Goal: Navigation & Orientation: Find specific page/section

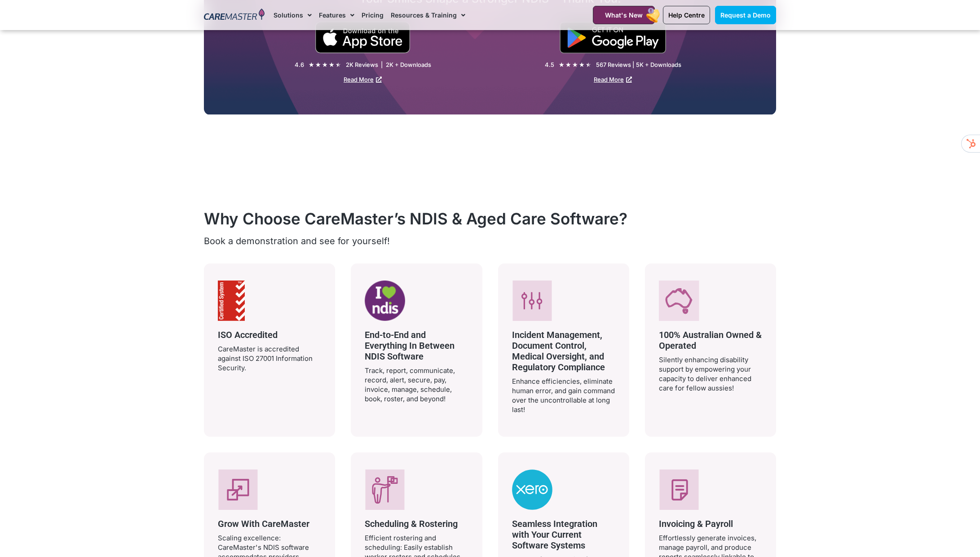
scroll to position [1600, 0]
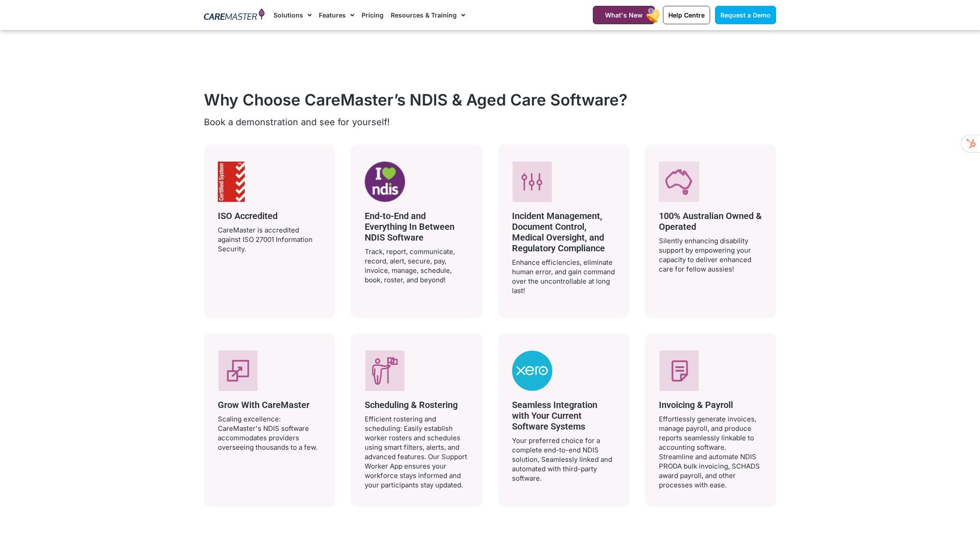
drag, startPoint x: 541, startPoint y: 256, endPoint x: 573, endPoint y: 288, distance: 44.8
click at [573, 289] on div "Incident Management, Document Control, Medical Oversight, and Regulatory Compli…" at bounding box center [563, 251] width 103 height 88
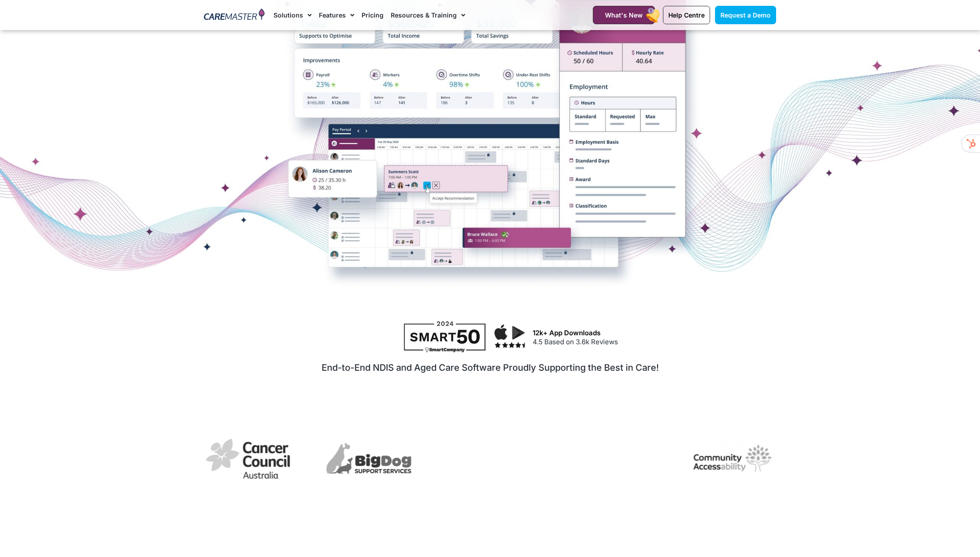
scroll to position [0, 0]
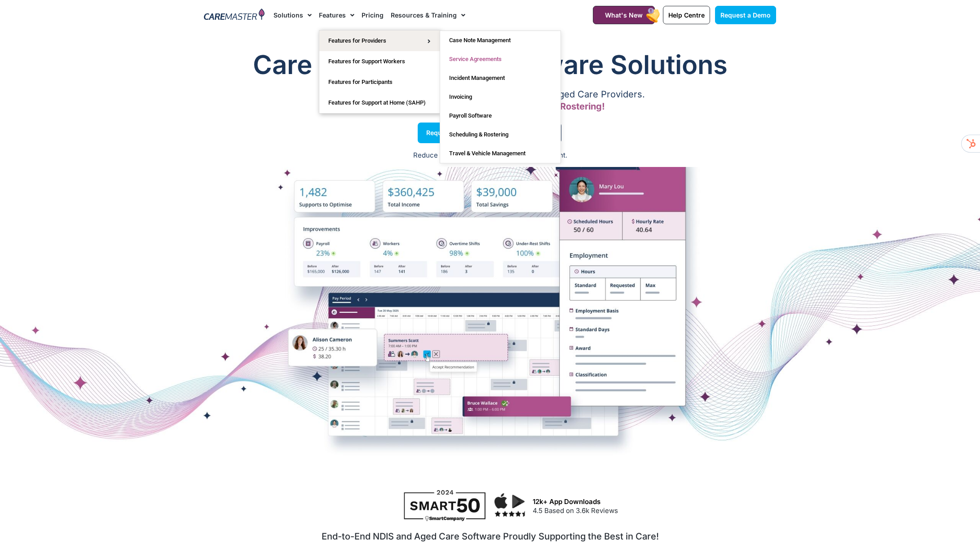
click at [462, 62] on link "Service Agreements" at bounding box center [500, 59] width 120 height 19
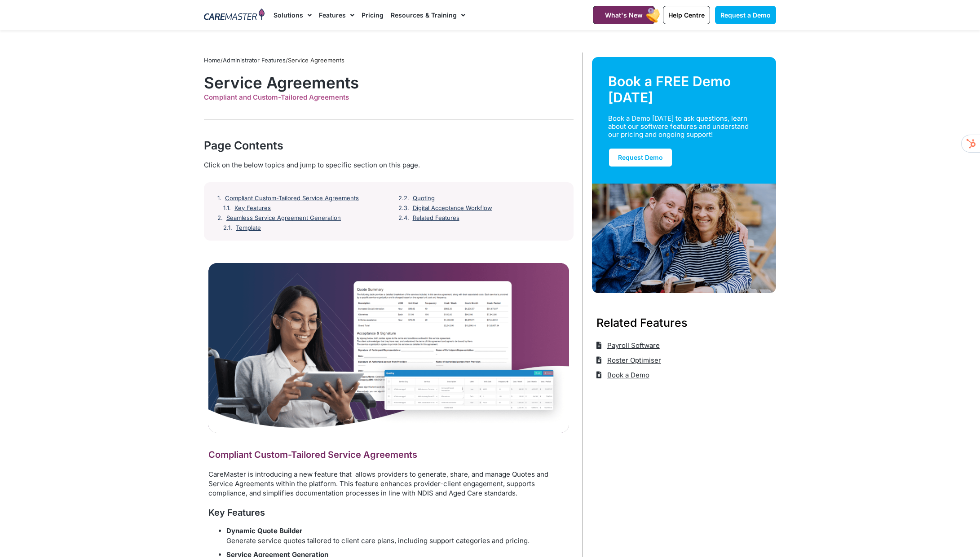
click at [365, 18] on link "Pricing" at bounding box center [372, 15] width 22 height 30
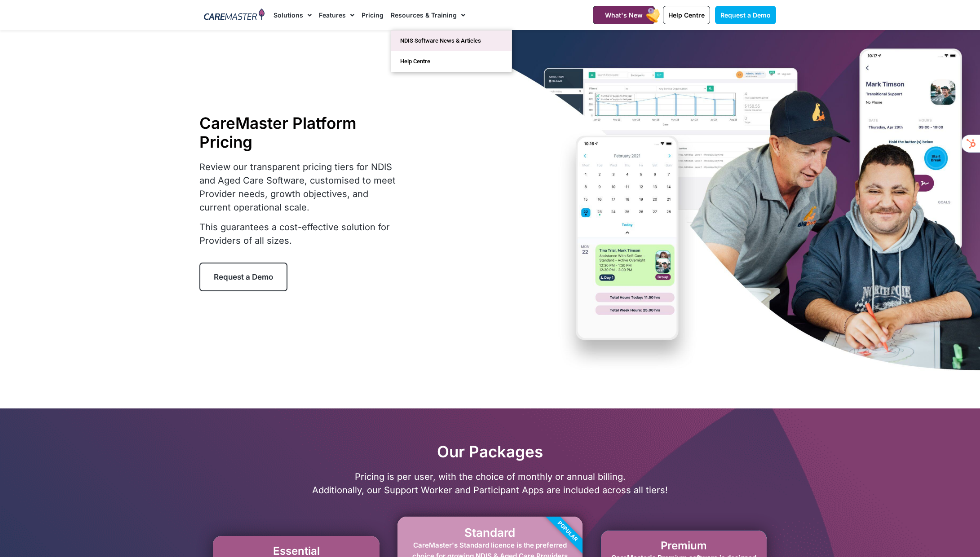
click at [443, 40] on link "NDIS Software News & Articles" at bounding box center [451, 41] width 120 height 21
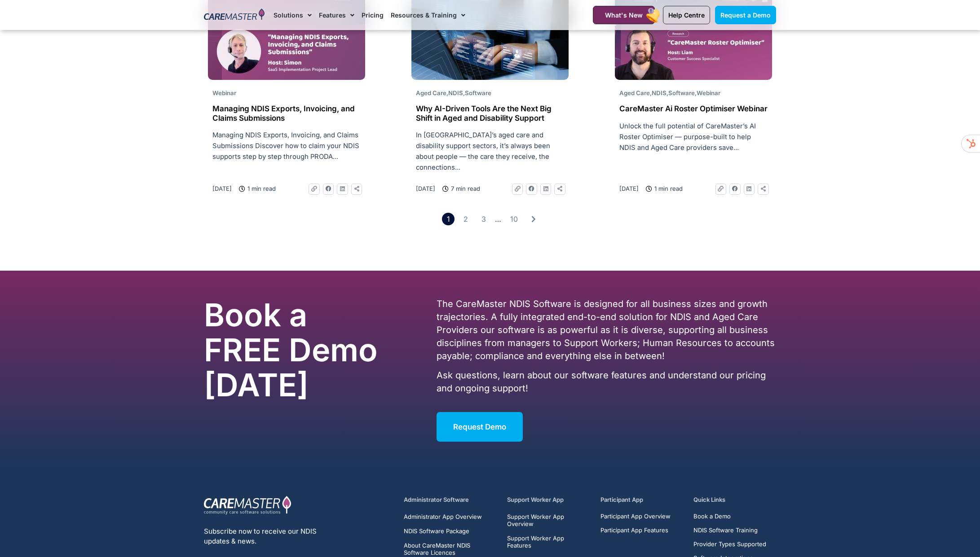
scroll to position [1582, 0]
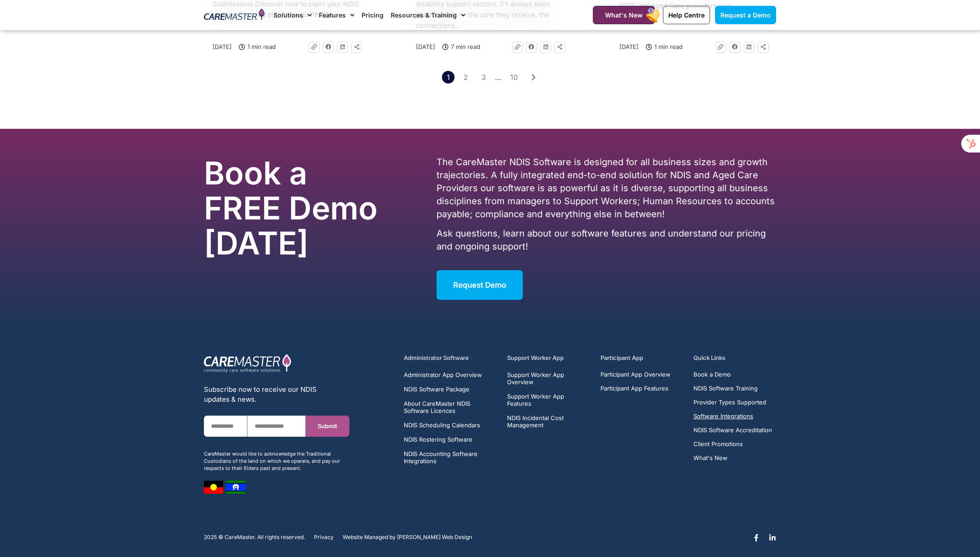
click at [729, 413] on span "Software Integrations" at bounding box center [723, 416] width 60 height 7
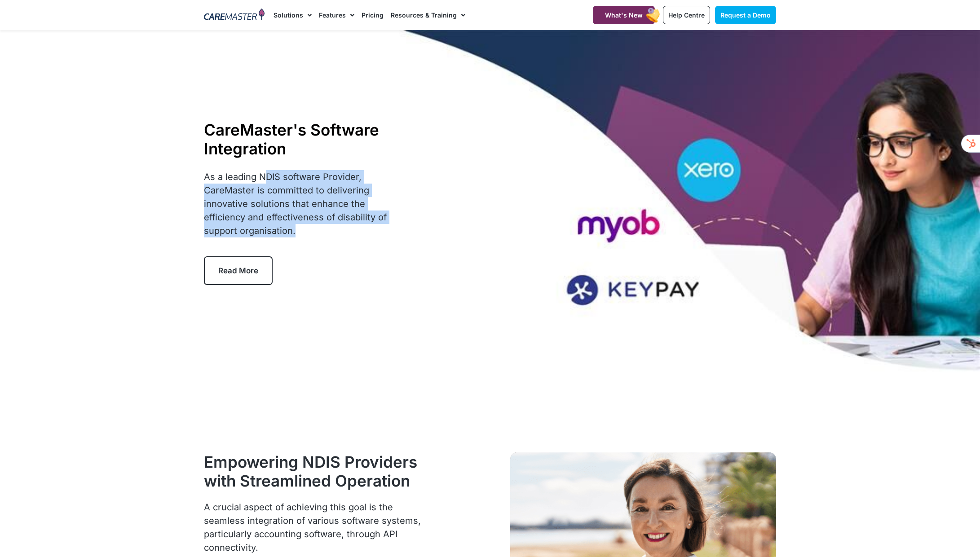
drag, startPoint x: 267, startPoint y: 176, endPoint x: 304, endPoint y: 233, distance: 68.7
click at [304, 233] on p "As a leading NDIS software Provider, CareMaster is committed to delivering inno…" at bounding box center [301, 203] width 194 height 67
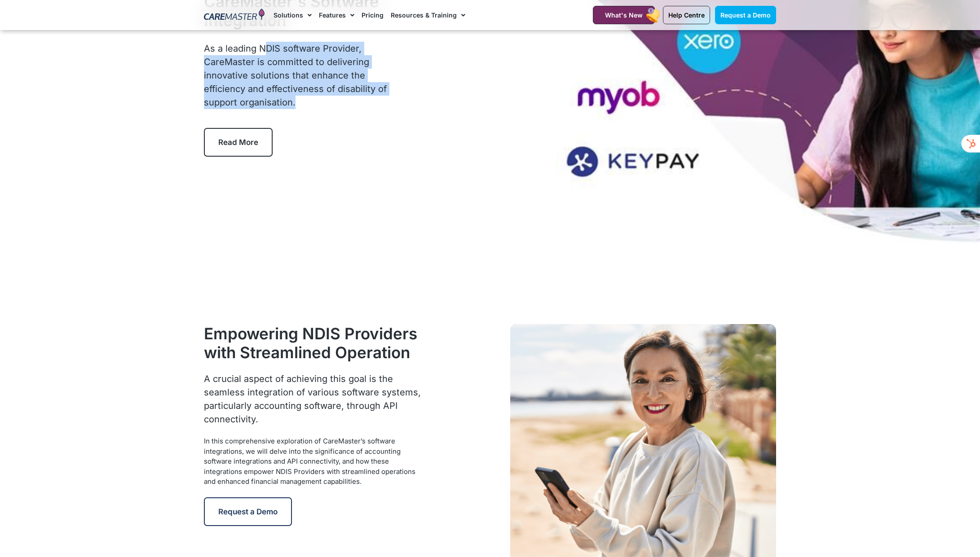
scroll to position [210, 0]
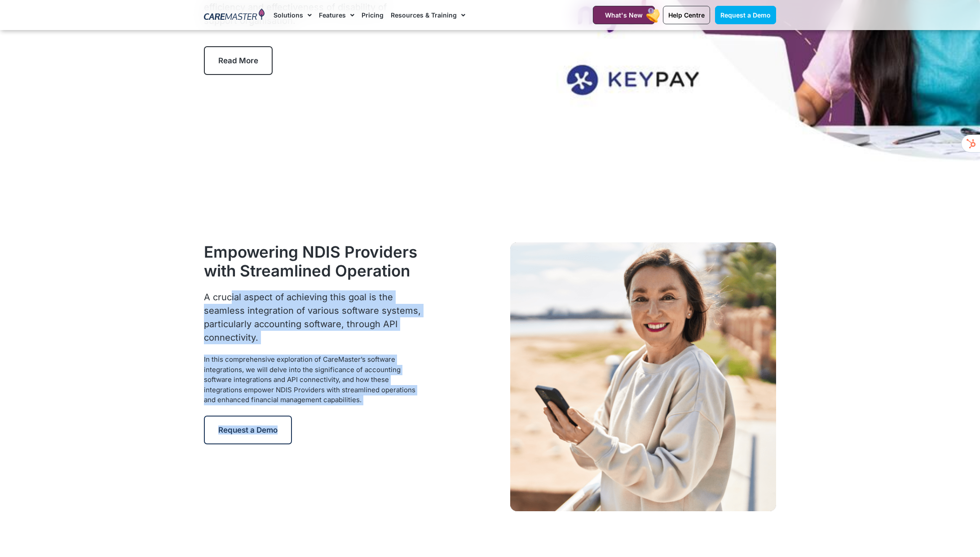
drag, startPoint x: 227, startPoint y: 294, endPoint x: 352, endPoint y: 417, distance: 175.2
click at [352, 417] on div "Empowering NDIS Providers with Streamlined Operation A crucial aspect of achiev…" at bounding box center [319, 377] width 240 height 278
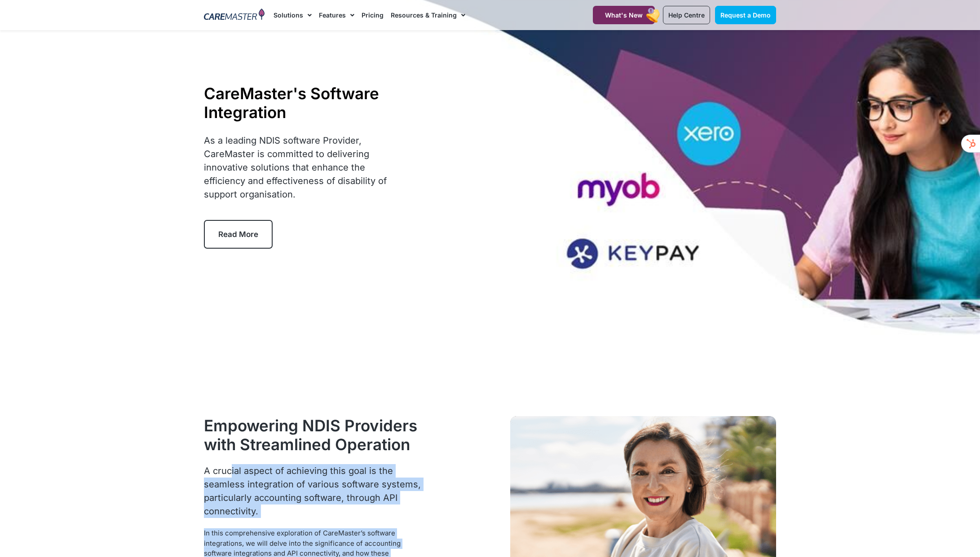
scroll to position [0, 0]
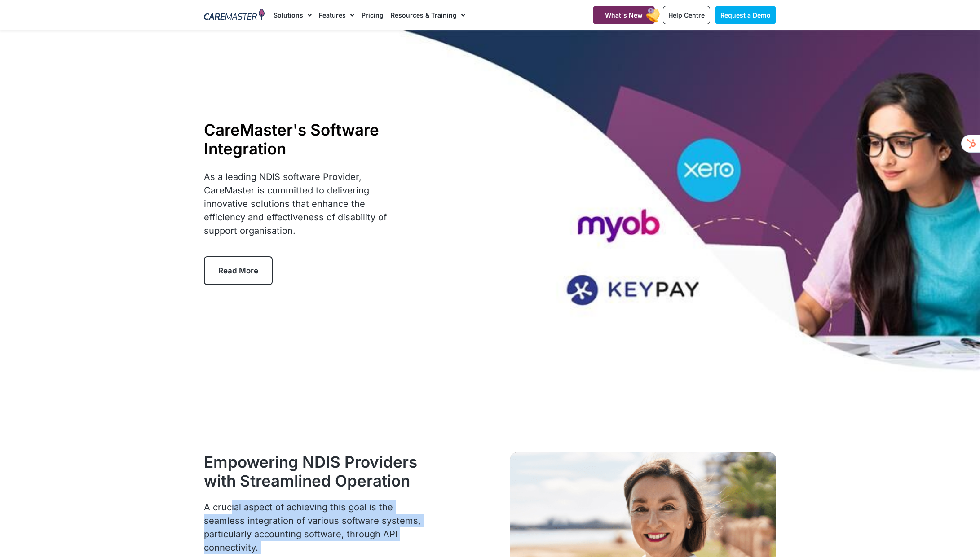
click at [247, 267] on span "Read More" at bounding box center [238, 270] width 40 height 9
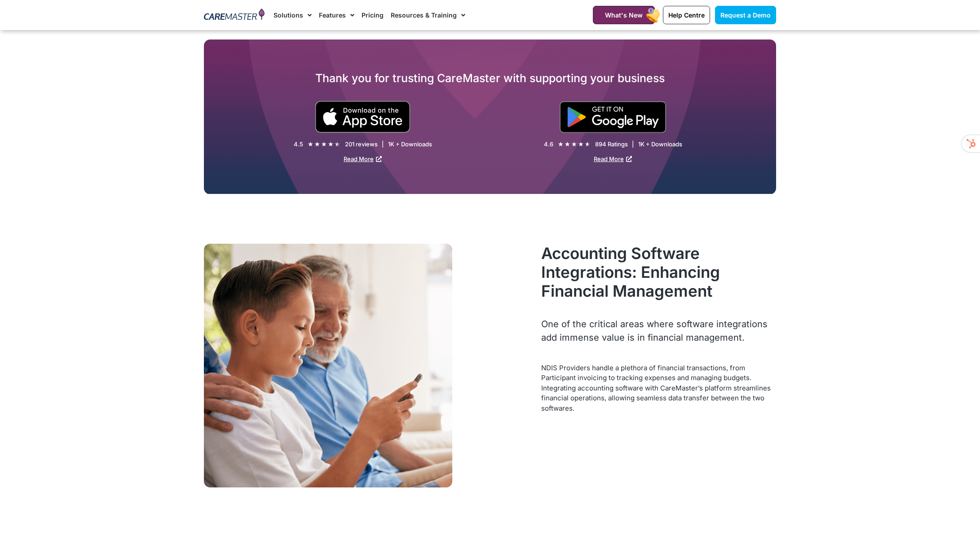
scroll to position [1494, 0]
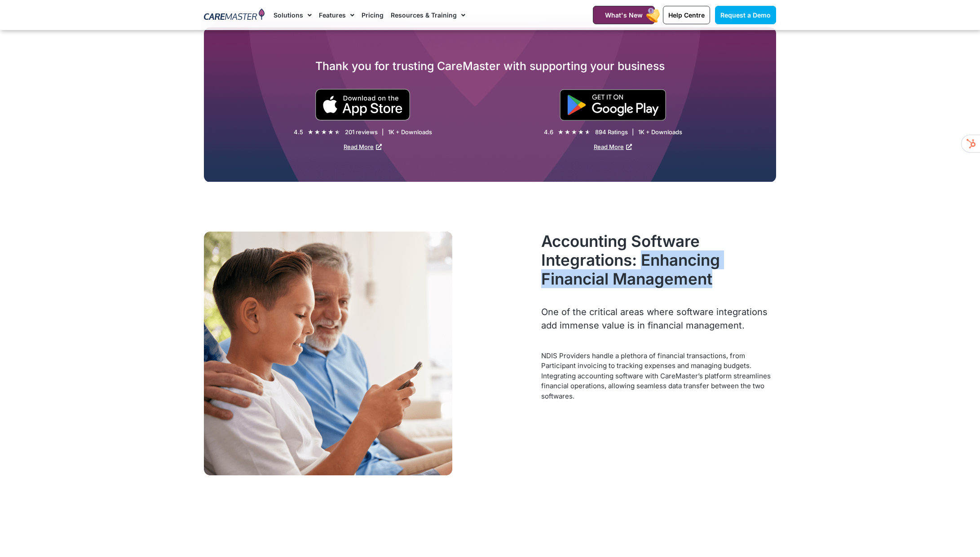
drag, startPoint x: 641, startPoint y: 263, endPoint x: 703, endPoint y: 297, distance: 70.1
click at [704, 301] on div "Accounting Software Integrations: Enhancing Financial Management" at bounding box center [658, 269] width 235 height 74
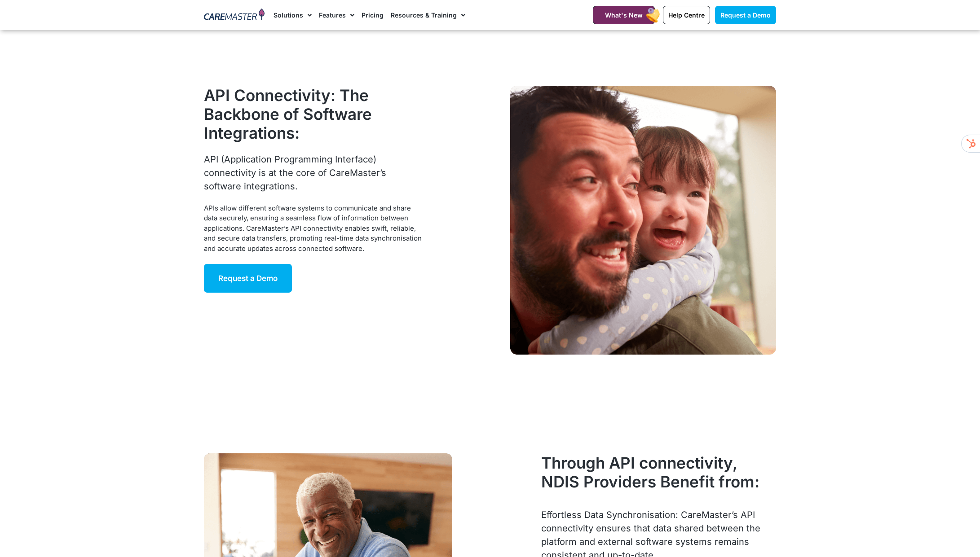
scroll to position [1983, 0]
drag, startPoint x: 232, startPoint y: 161, endPoint x: 330, endPoint y: 167, distance: 98.1
click at [329, 171] on div "API (Application Programming Interface) connectivity is at the core of CareMast…" at bounding box center [313, 172] width 219 height 40
click at [298, 176] on div "API (Application Programming Interface) connectivity is at the core of CareMast…" at bounding box center [313, 172] width 219 height 40
drag, startPoint x: 226, startPoint y: 209, endPoint x: 384, endPoint y: 246, distance: 162.3
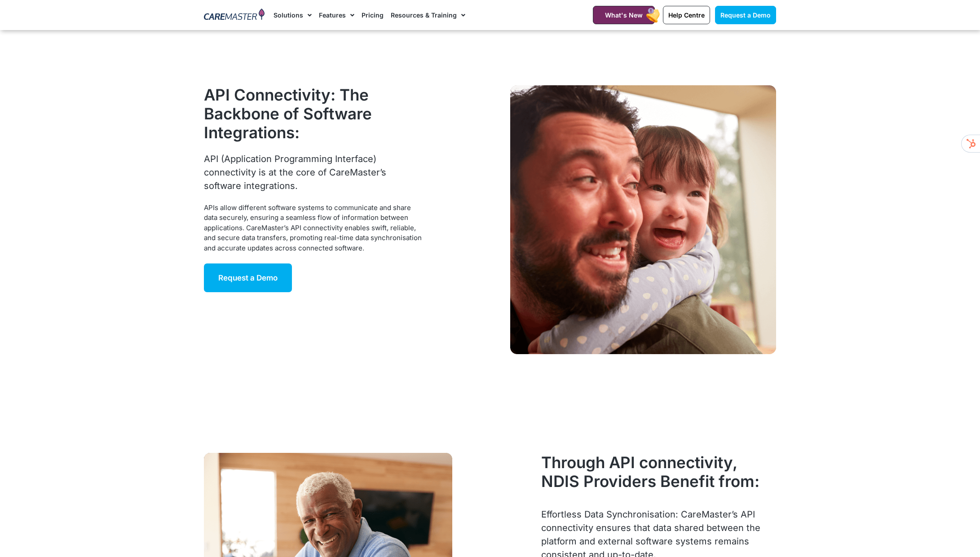
click at [384, 246] on div "APIs allow different software systems to communicate and share data securely, e…" at bounding box center [313, 228] width 219 height 51
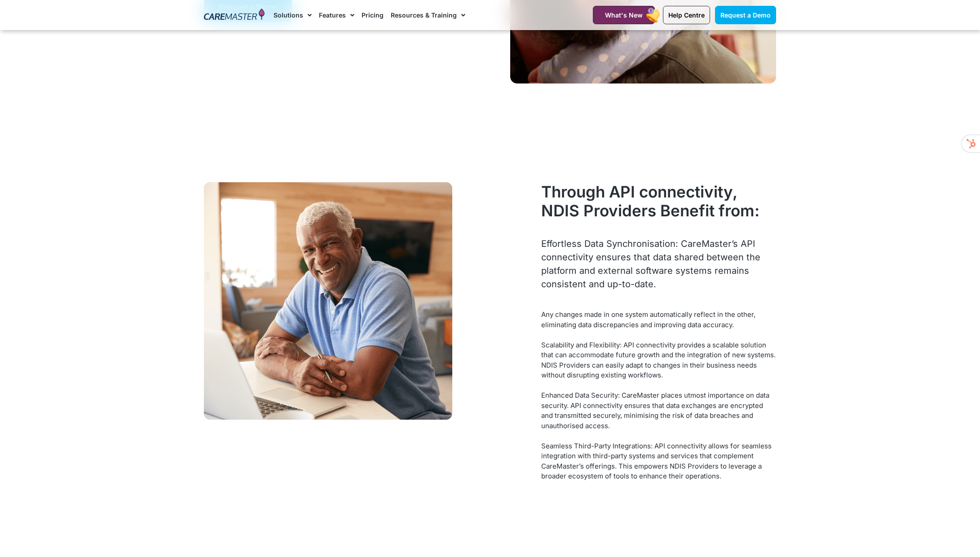
scroll to position [2254, 0]
drag, startPoint x: 587, startPoint y: 272, endPoint x: 675, endPoint y: 291, distance: 90.4
click at [675, 291] on div "Effortless Data Synchronisation: CareMaster’s API connectivity ensures that dat…" at bounding box center [658, 273] width 235 height 73
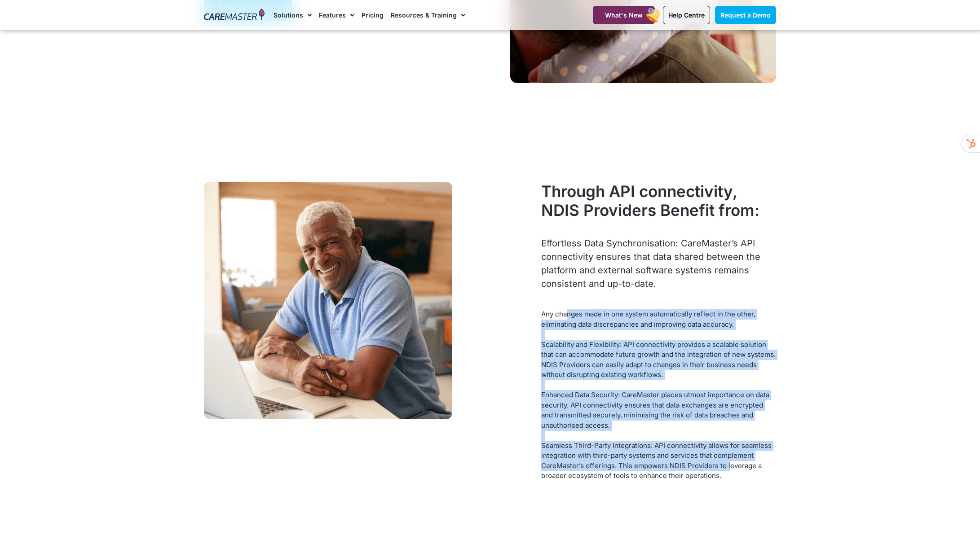
drag, startPoint x: 567, startPoint y: 316, endPoint x: 726, endPoint y: 466, distance: 218.5
click at [726, 466] on div "Any changes made in one system automatically reflect in the other, eliminating …" at bounding box center [658, 395] width 235 height 172
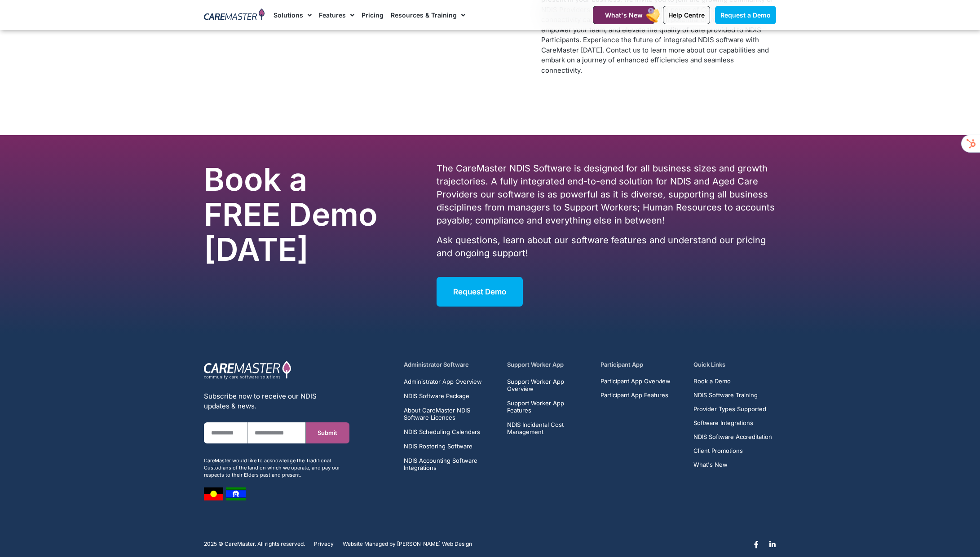
scroll to position [4028, 0]
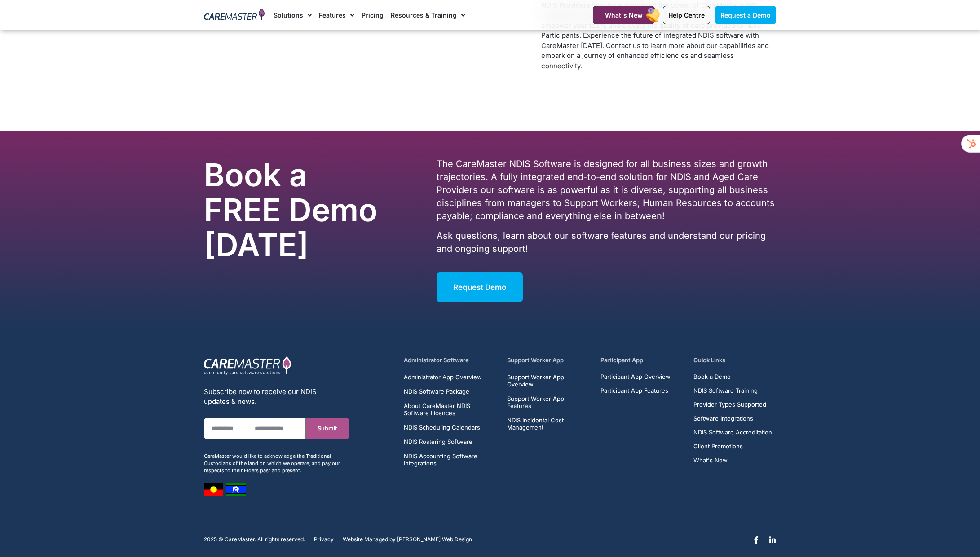
click at [738, 415] on span "Software Integrations" at bounding box center [723, 418] width 60 height 7
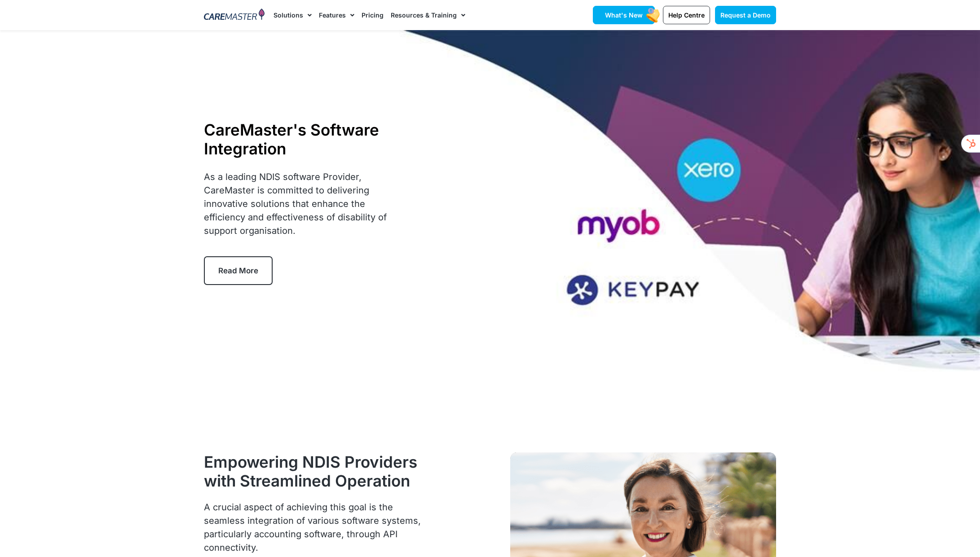
click at [625, 18] on span "What's New" at bounding box center [624, 15] width 38 height 8
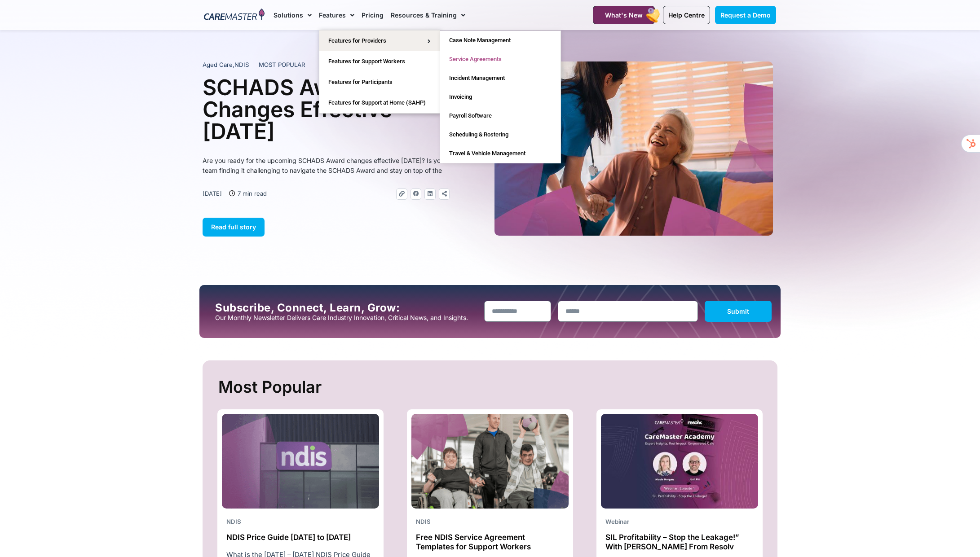
click at [479, 64] on link "Service Agreements" at bounding box center [500, 59] width 120 height 19
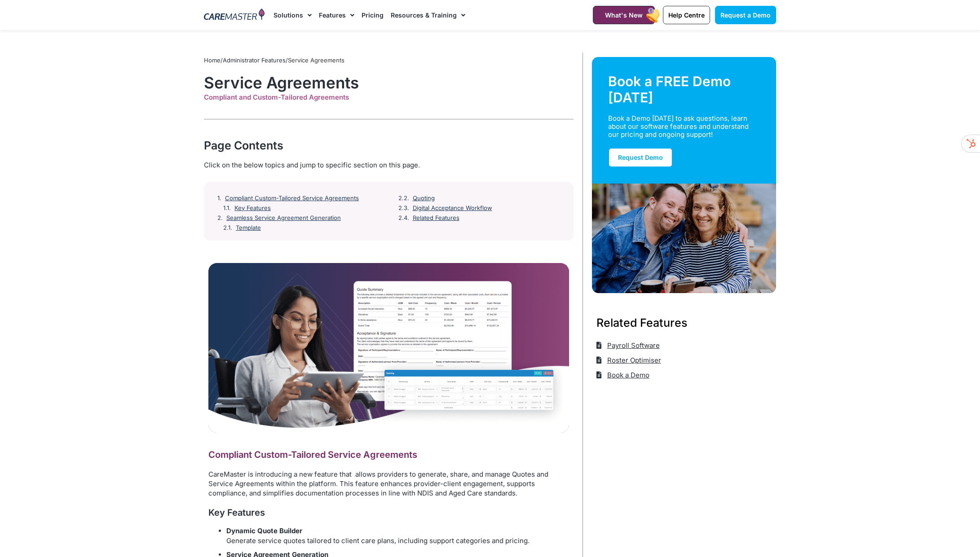
click at [233, 19] on img at bounding box center [234, 15] width 61 height 13
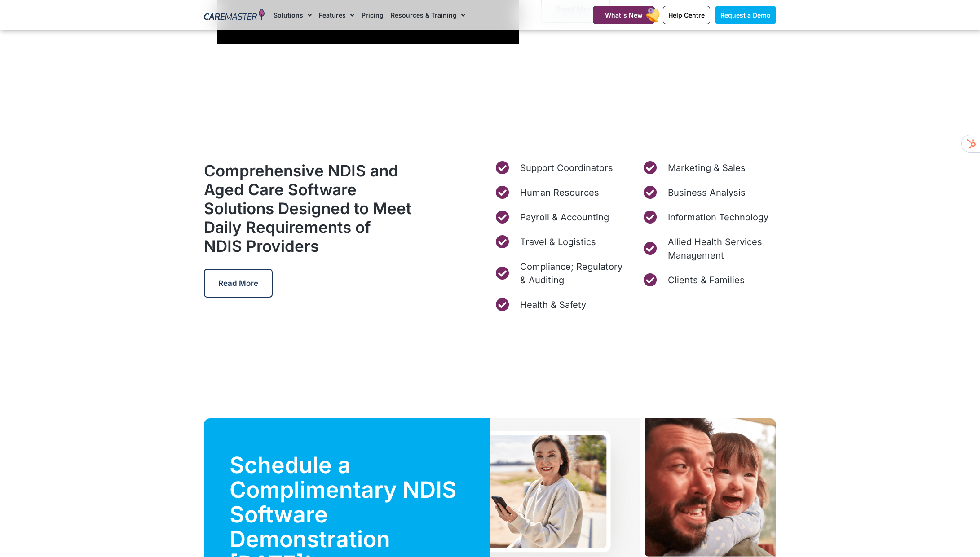
scroll to position [2773, 0]
